Goal: Task Accomplishment & Management: Manage account settings

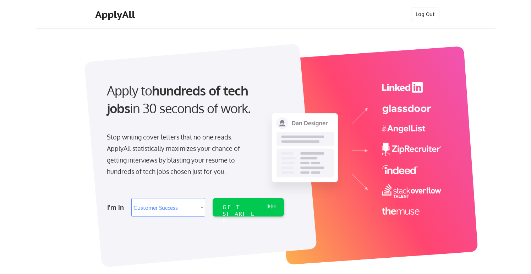
select select ""sales""
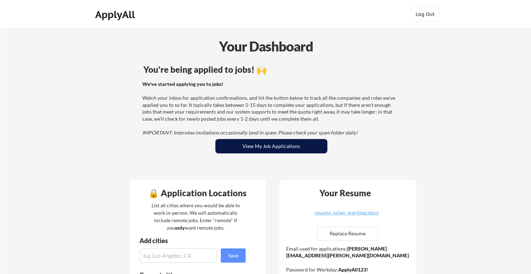
click at [245, 146] on button "View My Job Applications" at bounding box center [271, 146] width 112 height 14
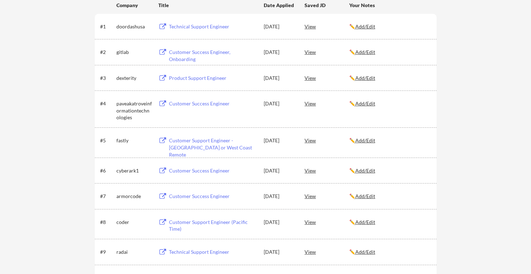
scroll to position [116, 0]
